Goal: Transaction & Acquisition: Purchase product/service

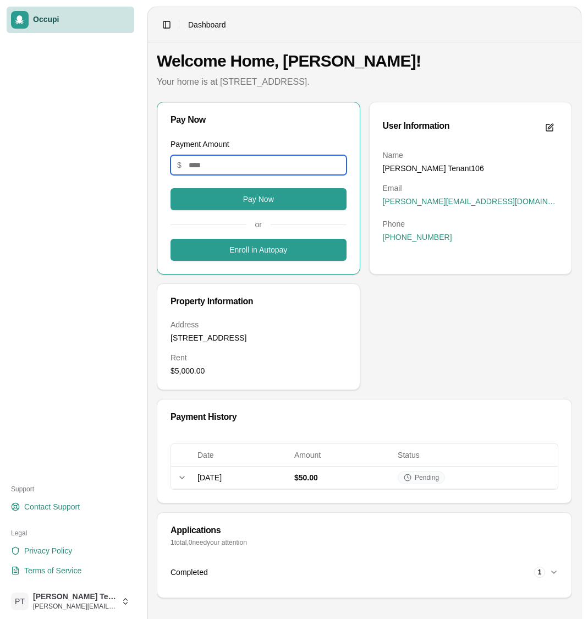
click at [253, 169] on input "Payment Amount" at bounding box center [259, 165] width 176 height 20
type input "***"
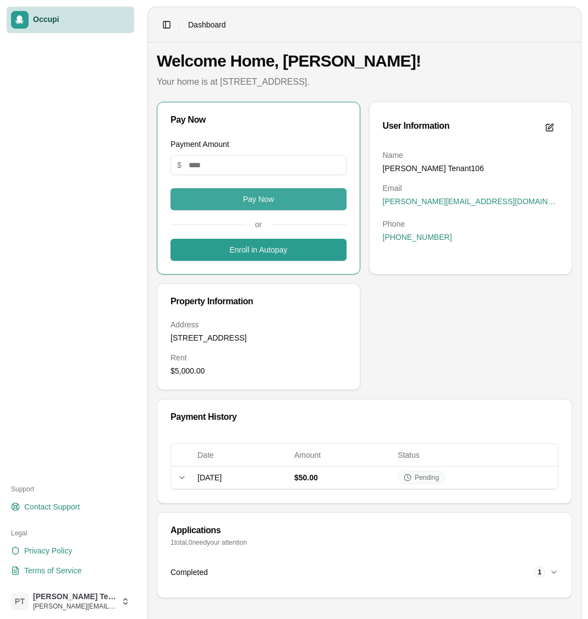
click at [249, 204] on button "Pay Now" at bounding box center [259, 199] width 176 height 22
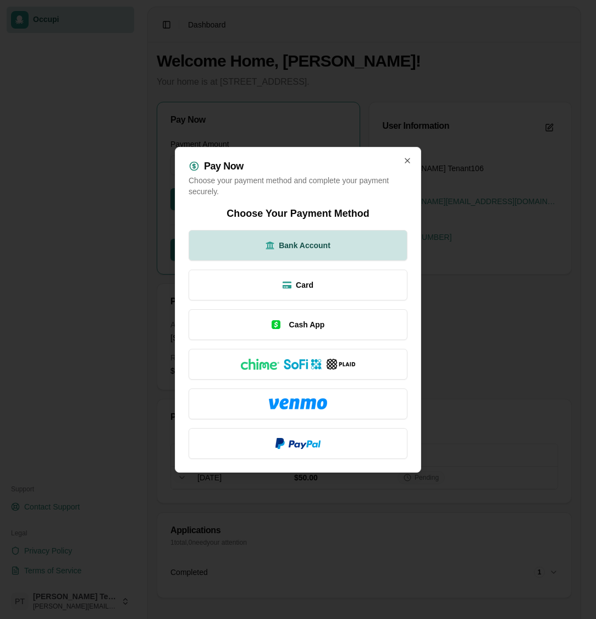
click at [318, 250] on span "Bank Account" at bounding box center [305, 245] width 52 height 11
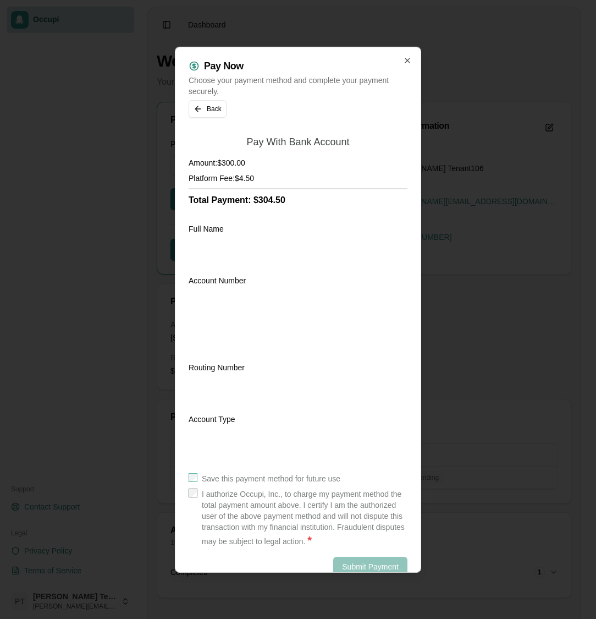
click at [239, 496] on label "I authorize Occupi, Inc., to charge my payment method the total payment amount …" at bounding box center [305, 517] width 206 height 59
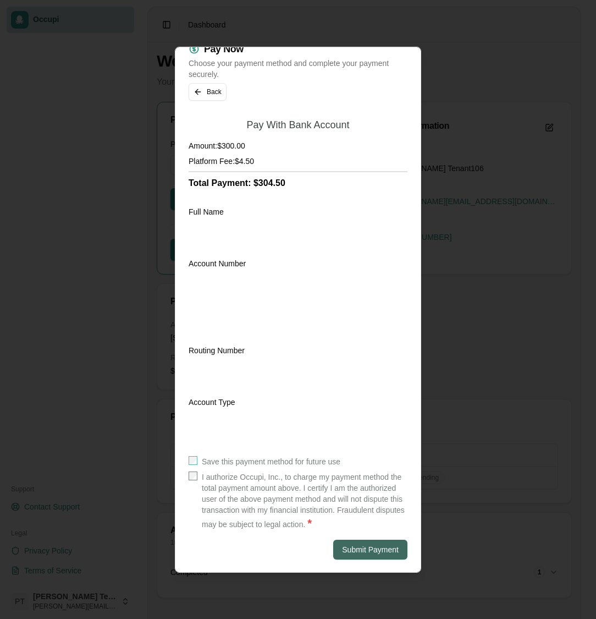
click at [350, 545] on button "Submit Payment" at bounding box center [370, 549] width 74 height 20
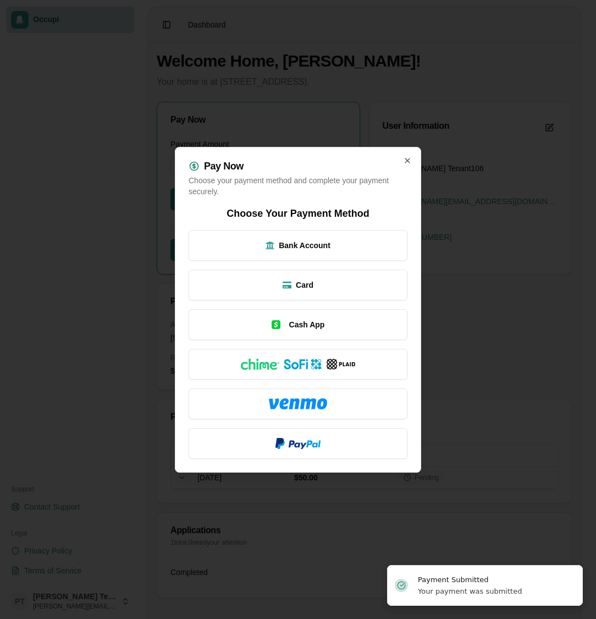
scroll to position [0, 0]
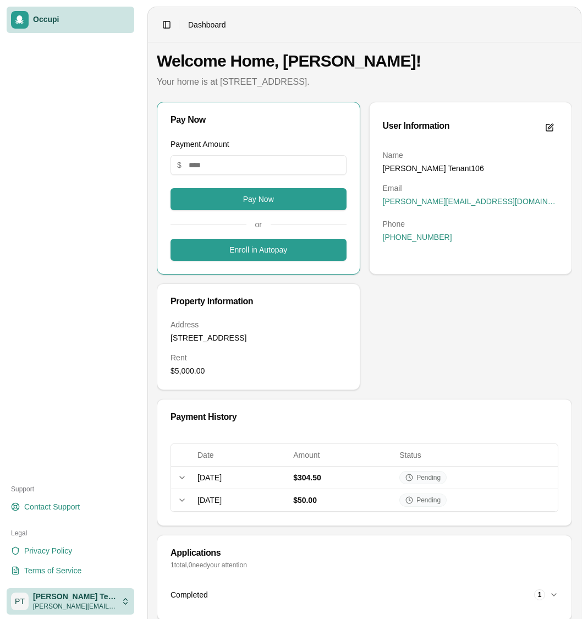
click at [83, 601] on html "Occupi Support Contact Support Legal Privacy Policy Terms of Service PT PAUL Te…" at bounding box center [294, 309] width 588 height 619
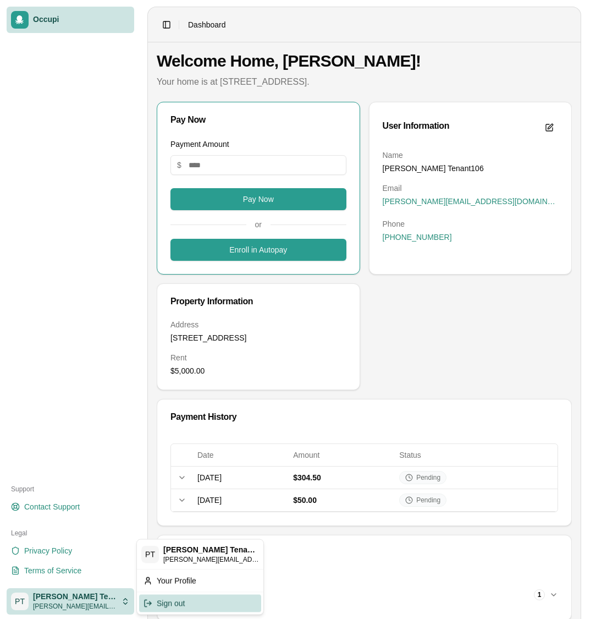
click at [179, 606] on div "Sign out" at bounding box center [200, 603] width 122 height 18
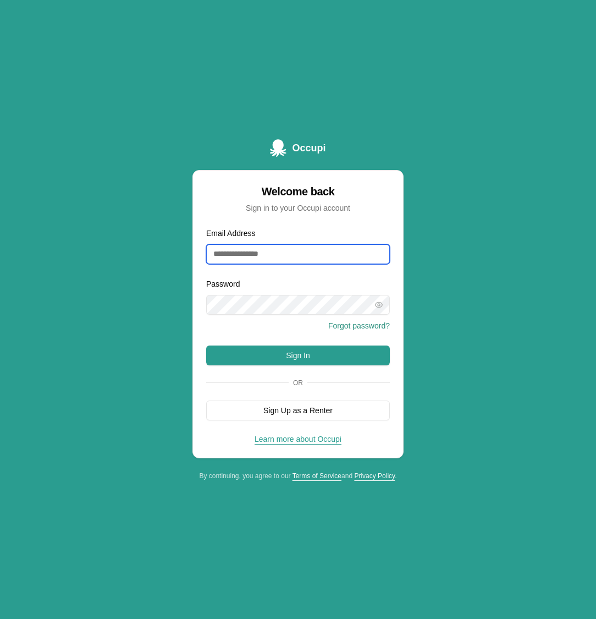
click at [270, 253] on input "Email Address" at bounding box center [298, 254] width 184 height 20
type input "**********"
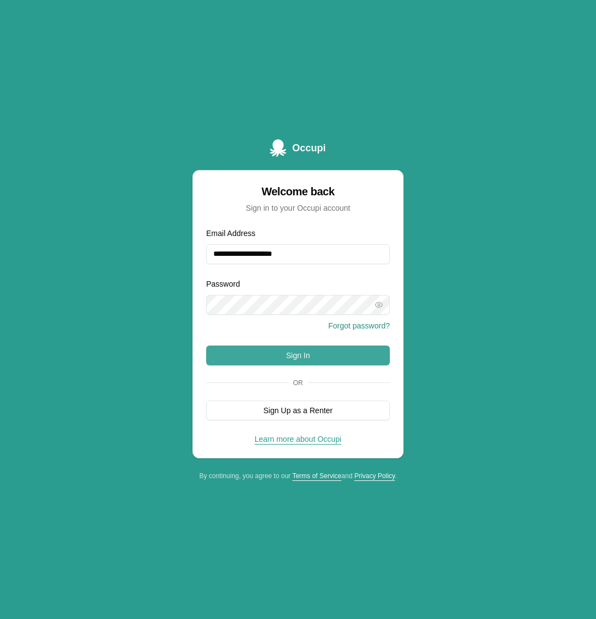
click at [283, 354] on button "Sign In" at bounding box center [298, 355] width 184 height 20
